Goal: Information Seeking & Learning: Find specific fact

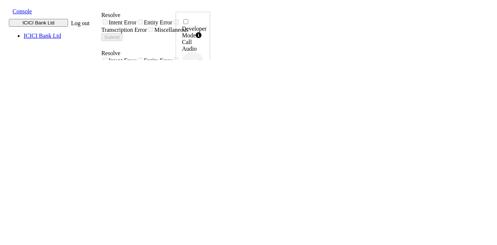
click at [7, 10] on span at bounding box center [7, 11] width 0 height 8
click at [206, 16] on div "call report" at bounding box center [270, 13] width 129 height 7
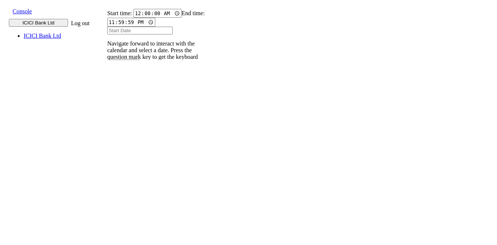
click at [129, 169] on p "004PHV..." at bounding box center [116, 172] width 24 height 7
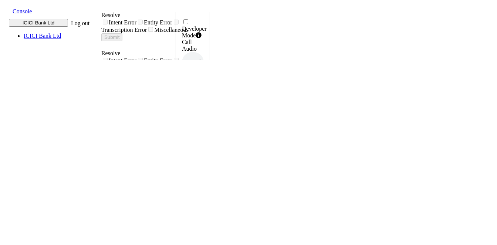
click at [7, 10] on span at bounding box center [7, 11] width 0 height 8
click at [206, 16] on div "call report" at bounding box center [270, 13] width 129 height 7
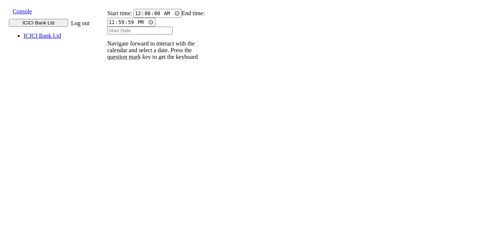
click at [125, 98] on input "text" at bounding box center [111, 102] width 27 height 8
type input "9820583145"
click at [136, 34] on input "Start Date" at bounding box center [139, 31] width 65 height 8
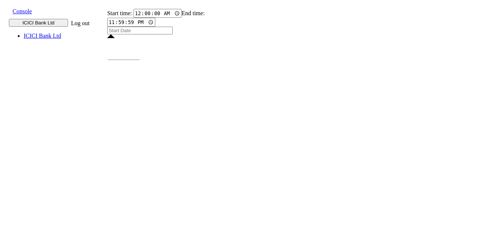
type input "13 Aug 2025"
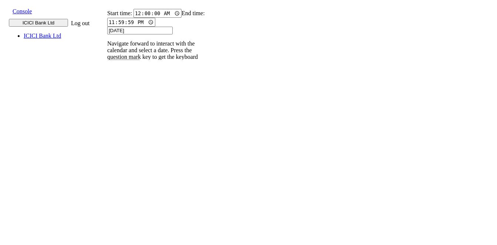
type input "13 Aug 2025"
click at [129, 187] on p "004PHV..." at bounding box center [116, 190] width 24 height 7
click at [125, 98] on input "9820583145" at bounding box center [111, 102] width 27 height 8
click at [106, 107] on icon at bounding box center [103, 109] width 5 height 5
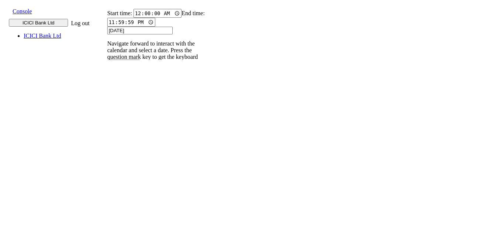
click at [129, 163] on p "004PHV..." at bounding box center [116, 166] width 24 height 7
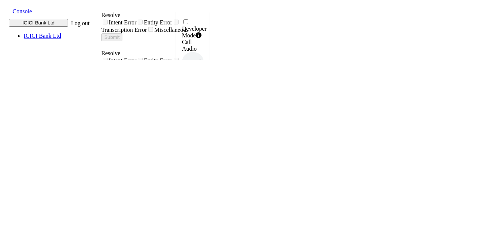
click at [205, 146] on icon at bounding box center [202, 149] width 5 height 6
drag, startPoint x: 445, startPoint y: 159, endPoint x: 467, endPoint y: 162, distance: 22.1
drag, startPoint x: 467, startPoint y: 162, endPoint x: 526, endPoint y: 154, distance: 60.1
click at [204, 232] on div "Timestamp 10:55:11[DATE]" at bounding box center [193, 242] width 22 height 20
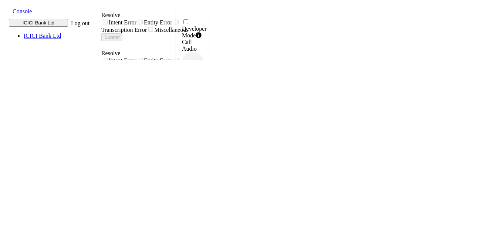
click at [204, 189] on label "Call Duration (MM:SS) 00:44" at bounding box center [193, 206] width 23 height 34
drag, startPoint x: 446, startPoint y: 164, endPoint x: 470, endPoint y: 164, distance: 23.3
copy h6 "10:55:11"
click at [205, 146] on icon at bounding box center [202, 149] width 5 height 6
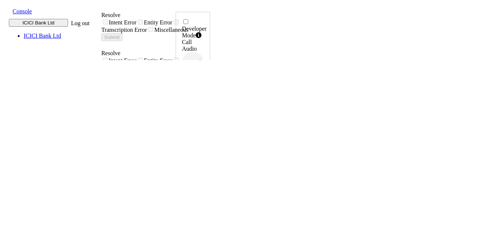
drag, startPoint x: 444, startPoint y: 164, endPoint x: 470, endPoint y: 162, distance: 26.0
copy h6 "10:58:23"
